Goal: Navigation & Orientation: Go to known website

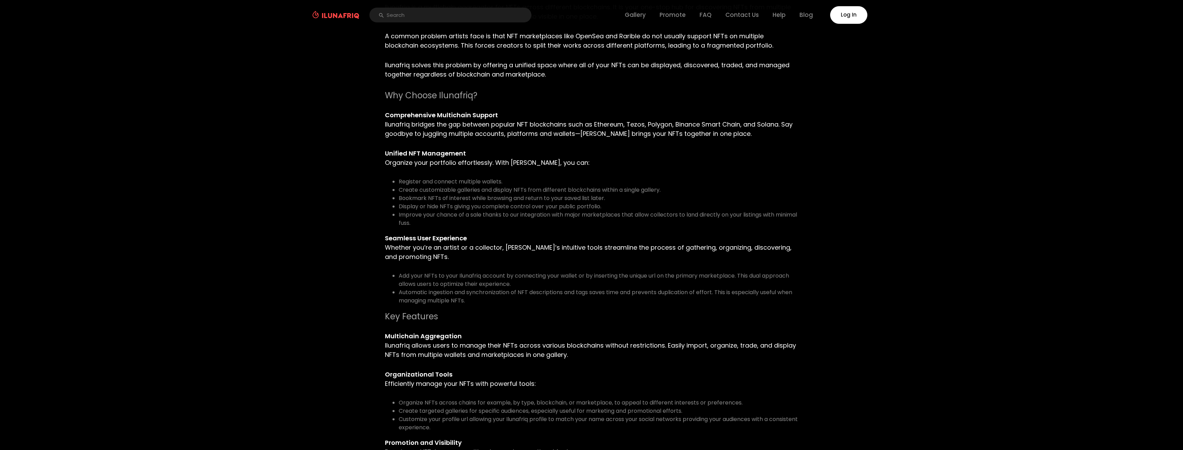
scroll to position [138, 0]
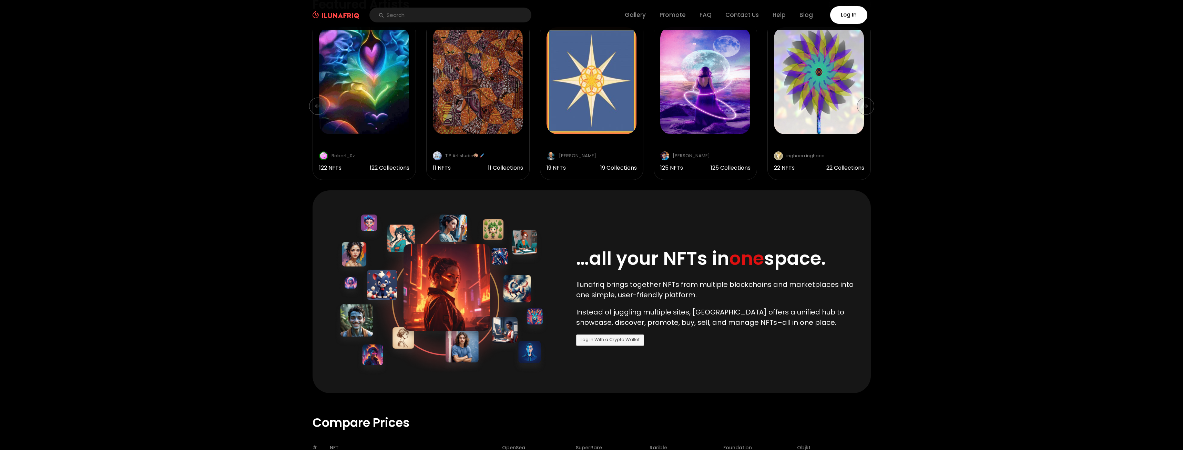
scroll to position [69, 0]
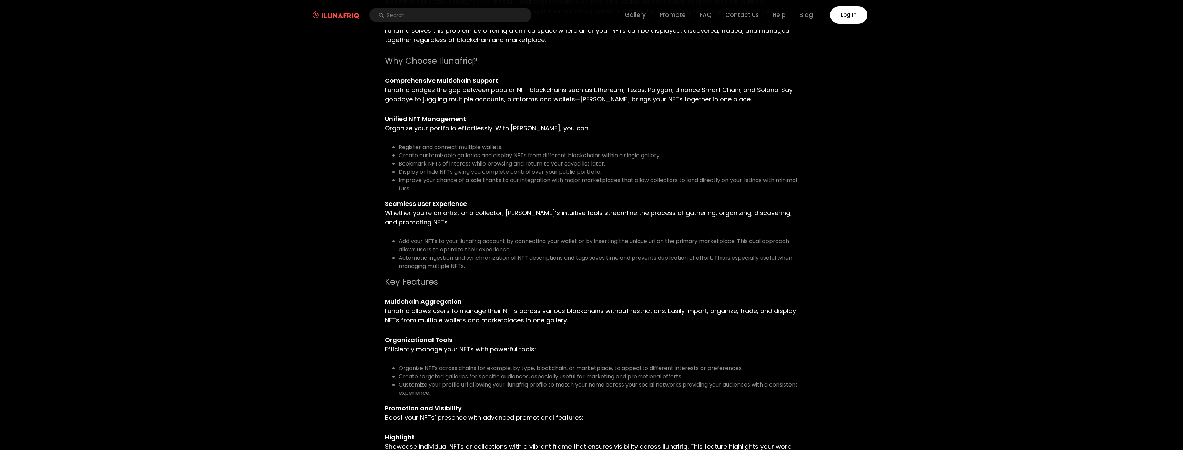
scroll to position [172, 0]
